Goal: Navigation & Orientation: Go to known website

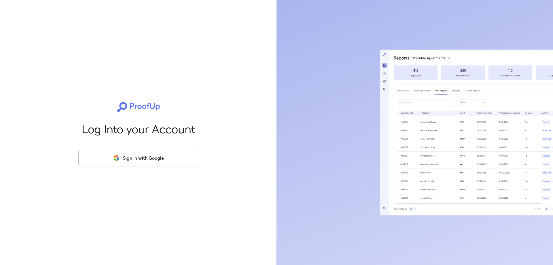
click at [119, 158] on icon "button" at bounding box center [117, 158] width 3 height 3
